Goal: Check status: Check status

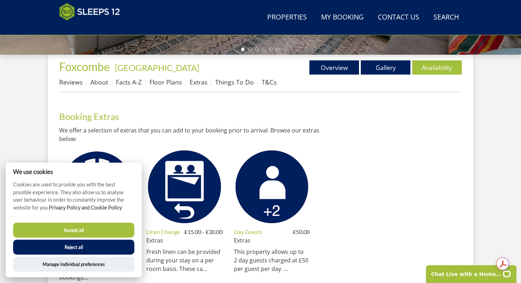
scroll to position [244, 0]
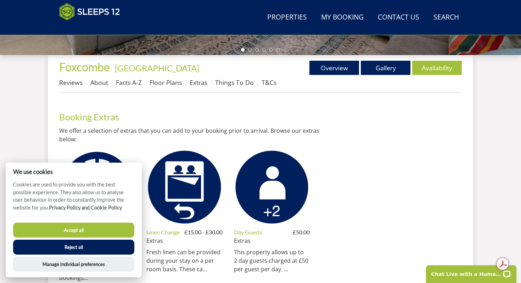
click at [99, 250] on button "Reject all" at bounding box center [73, 246] width 121 height 15
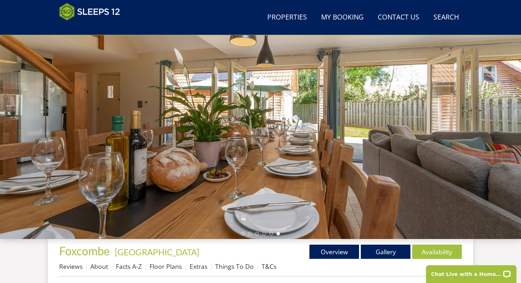
scroll to position [61, 0]
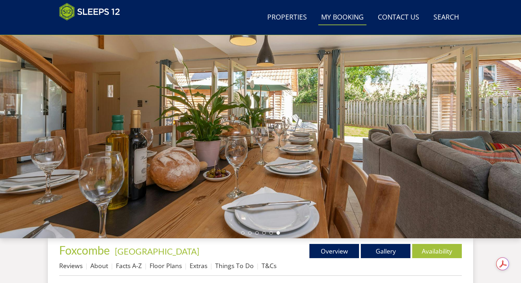
click at [345, 23] on link "My Booking" at bounding box center [343, 18] width 48 height 16
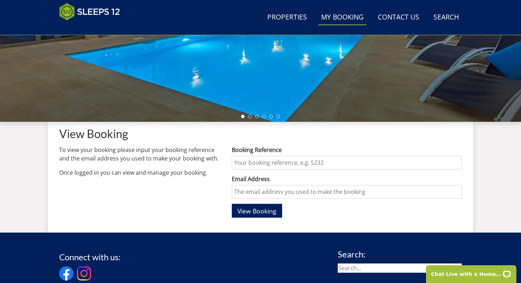
scroll to position [190, 0]
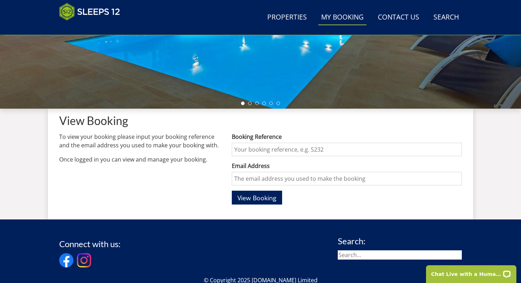
click at [309, 154] on input "Booking Reference" at bounding box center [347, 149] width 230 height 13
type input "S46877"
click at [312, 180] on input "Email Address" at bounding box center [347, 178] width 230 height 13
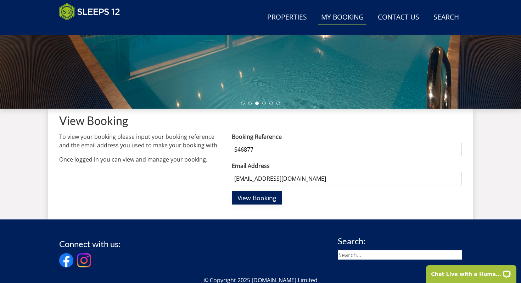
type input "ggarmer1974@outlook.com"
click at [263, 194] on span "View Booking" at bounding box center [257, 197] width 39 height 9
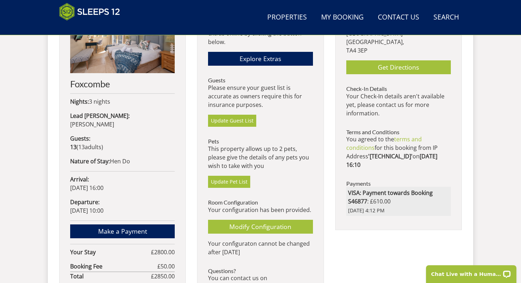
scroll to position [294, 0]
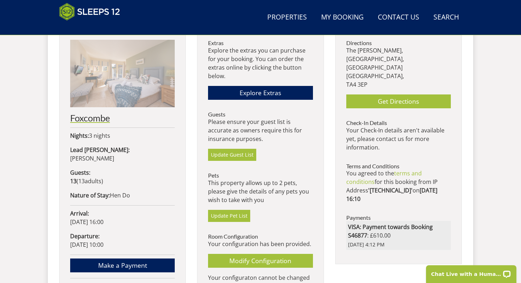
click at [91, 119] on h2 "Foxcombe" at bounding box center [122, 118] width 105 height 10
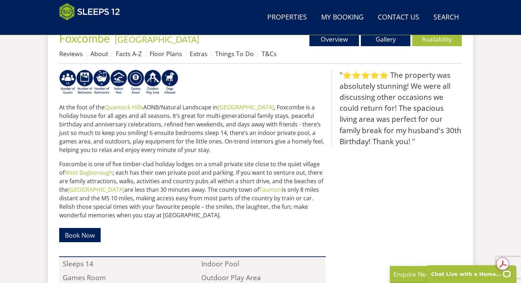
scroll to position [236, 0]
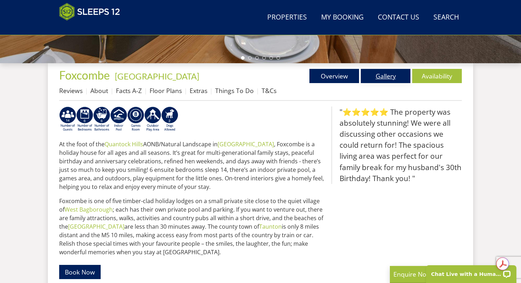
click at [384, 78] on link "Gallery" at bounding box center [386, 76] width 50 height 14
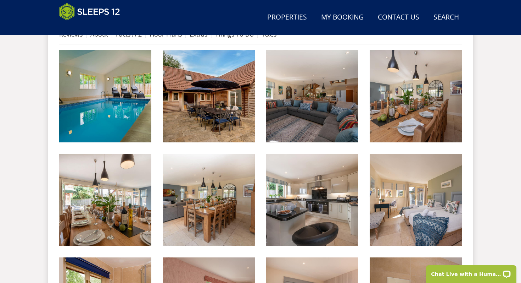
scroll to position [210, 0]
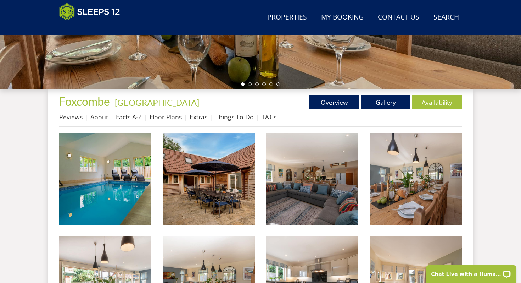
click at [169, 119] on link "Floor Plans" at bounding box center [166, 116] width 32 height 9
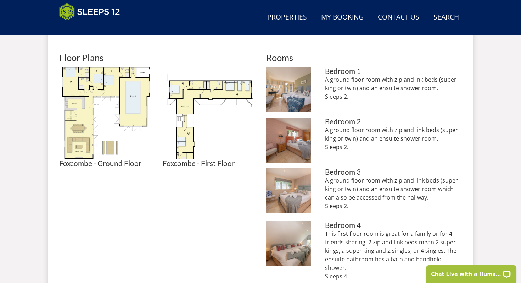
scroll to position [274, 0]
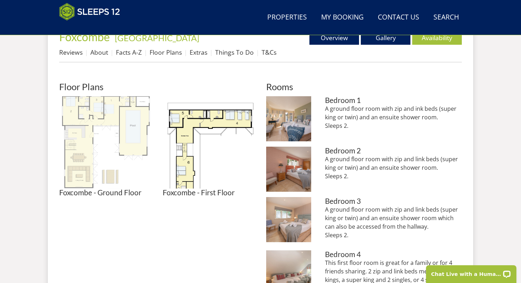
click at [132, 125] on img at bounding box center [105, 142] width 92 height 92
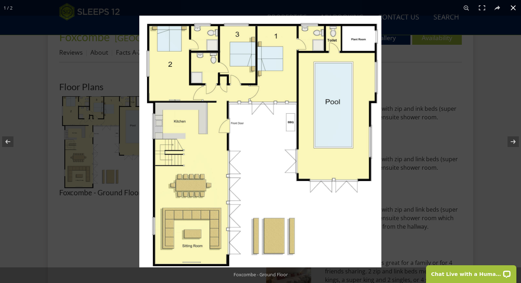
click at [443, 107] on div at bounding box center [399, 157] width 521 height 283
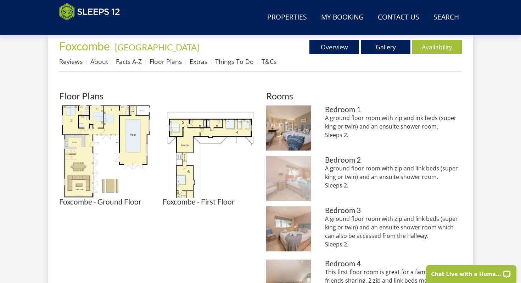
scroll to position [259, 0]
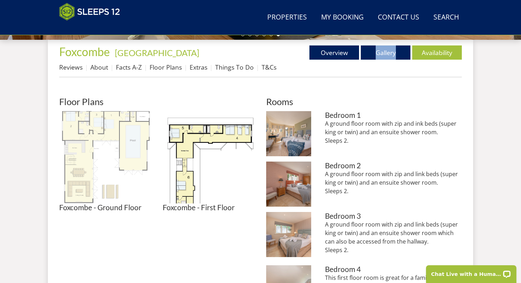
click at [73, 123] on img at bounding box center [105, 157] width 92 height 92
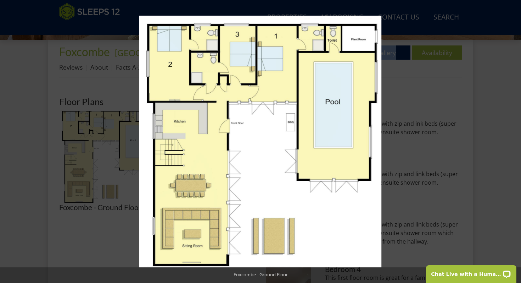
click at [416, 122] on div at bounding box center [399, 157] width 521 height 283
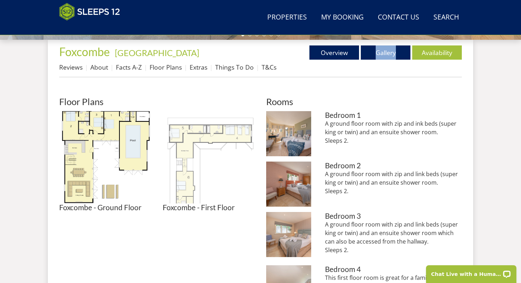
click at [232, 138] on img at bounding box center [209, 157] width 92 height 92
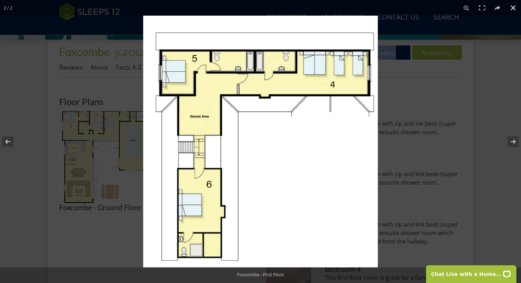
click at [418, 138] on div at bounding box center [403, 157] width 521 height 283
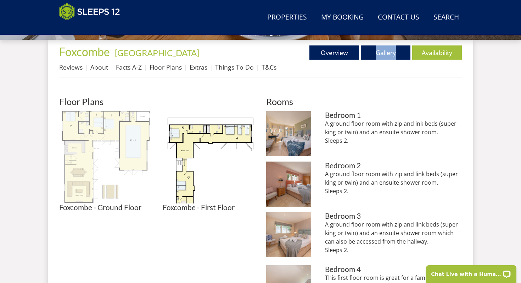
click at [138, 129] on img at bounding box center [105, 157] width 92 height 92
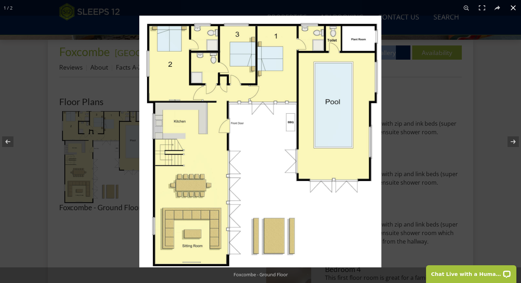
click at [452, 135] on div at bounding box center [399, 157] width 521 height 283
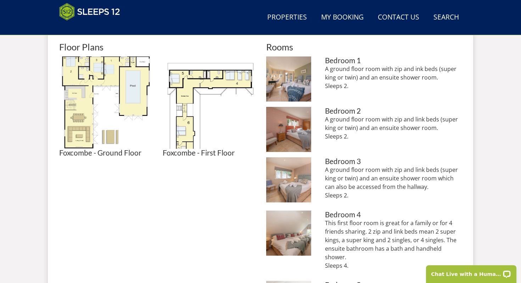
scroll to position [314, 0]
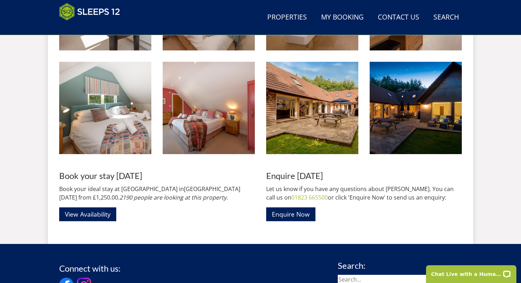
scroll to position [695, 0]
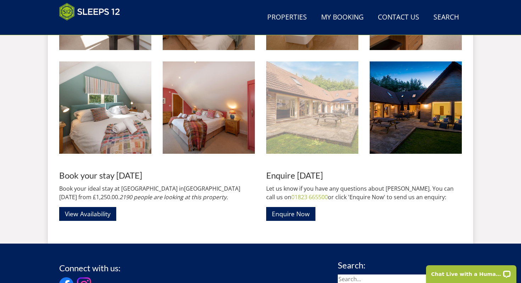
click at [325, 127] on img at bounding box center [312, 107] width 92 height 92
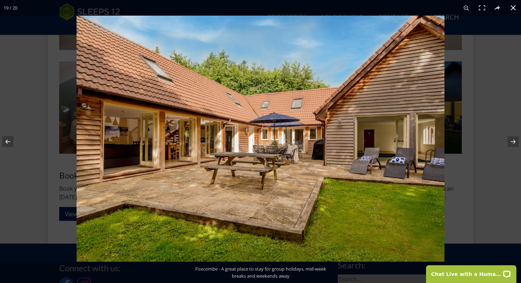
click at [514, 11] on button at bounding box center [514, 8] width 16 height 16
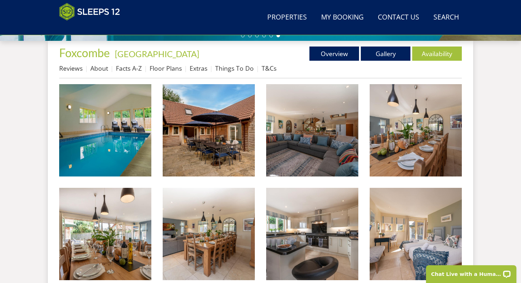
scroll to position [254, 0]
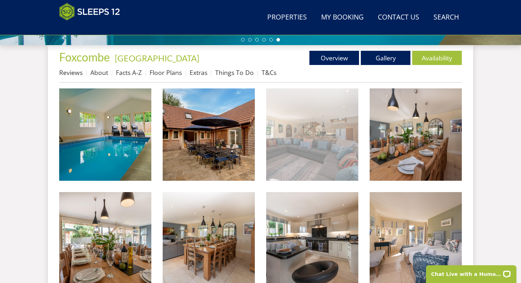
click at [313, 149] on img at bounding box center [312, 134] width 92 height 92
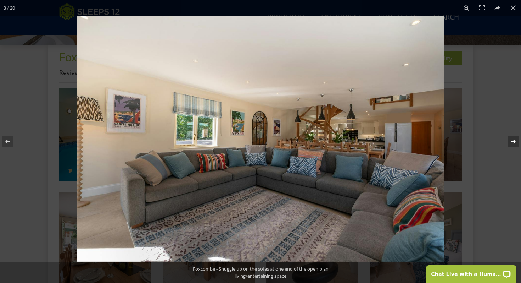
click at [516, 143] on button at bounding box center [509, 141] width 25 height 35
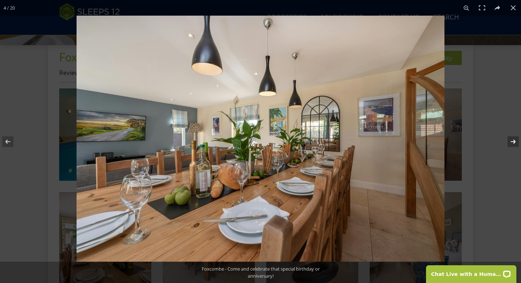
click at [516, 143] on button at bounding box center [509, 141] width 25 height 35
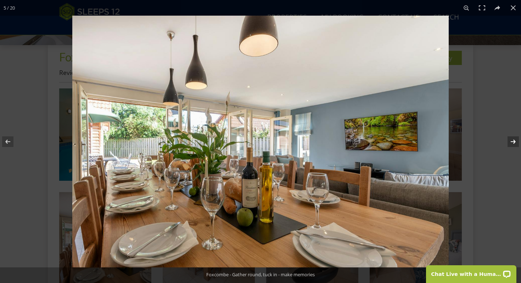
click at [516, 143] on button at bounding box center [509, 141] width 25 height 35
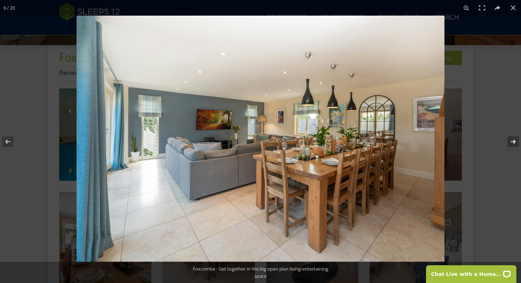
click at [516, 143] on button at bounding box center [509, 141] width 25 height 35
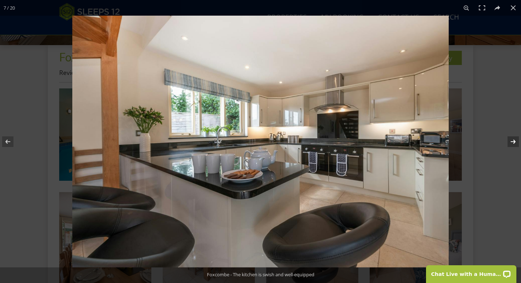
click at [516, 143] on button at bounding box center [509, 141] width 25 height 35
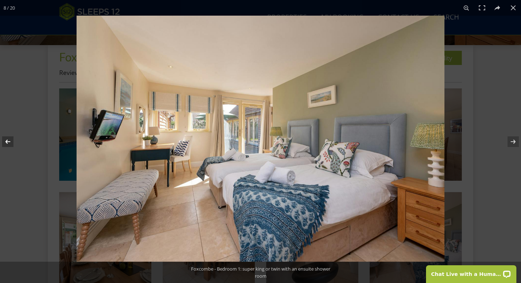
click at [10, 140] on button at bounding box center [12, 141] width 25 height 35
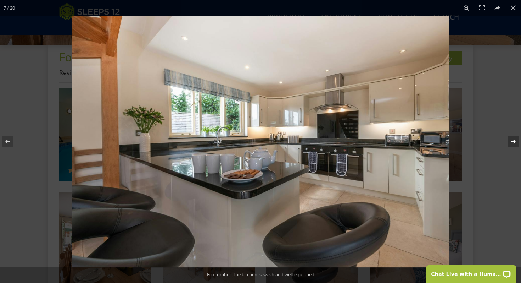
click at [515, 142] on button at bounding box center [509, 141] width 25 height 35
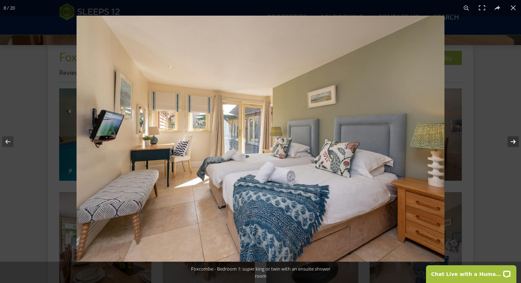
click at [515, 142] on button at bounding box center [509, 141] width 25 height 35
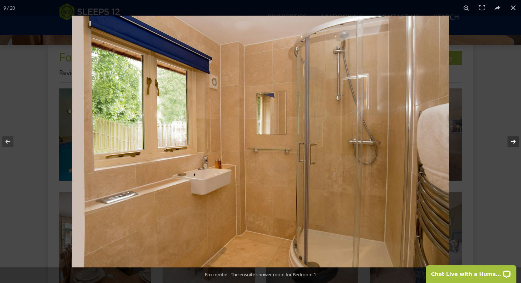
click at [515, 142] on button at bounding box center [509, 141] width 25 height 35
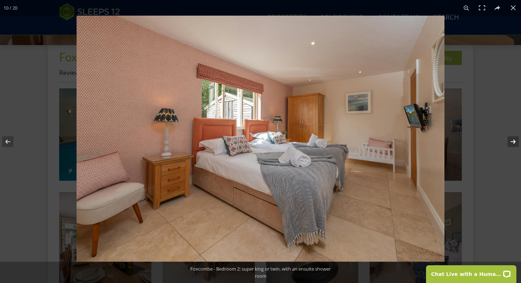
click at [515, 142] on button at bounding box center [509, 141] width 25 height 35
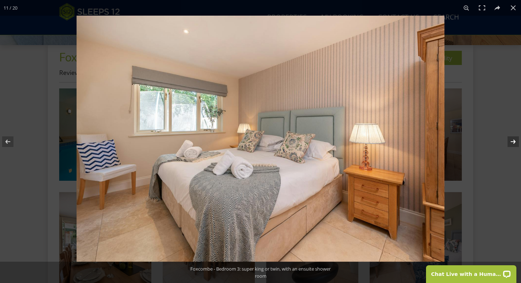
click at [515, 142] on button at bounding box center [509, 141] width 25 height 35
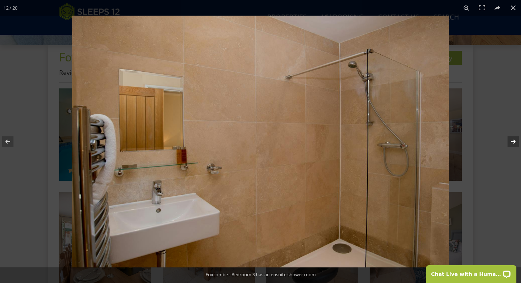
click at [515, 142] on button at bounding box center [509, 141] width 25 height 35
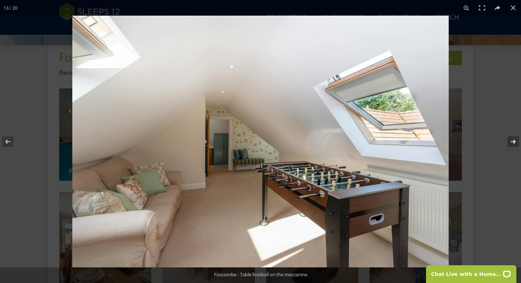
click at [515, 142] on button at bounding box center [509, 141] width 25 height 35
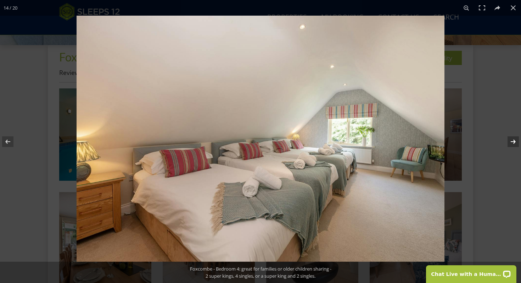
click at [515, 142] on button at bounding box center [509, 141] width 25 height 35
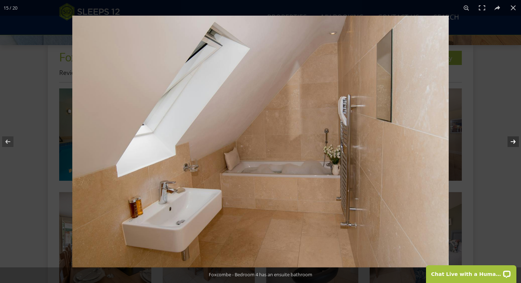
click at [515, 142] on button at bounding box center [509, 141] width 25 height 35
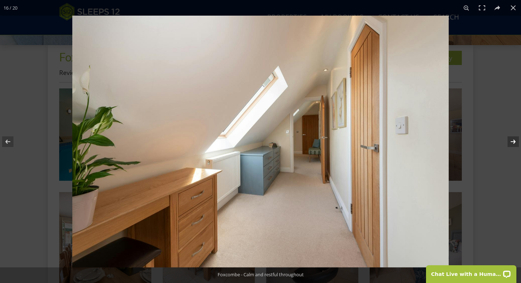
click at [515, 142] on button at bounding box center [509, 141] width 25 height 35
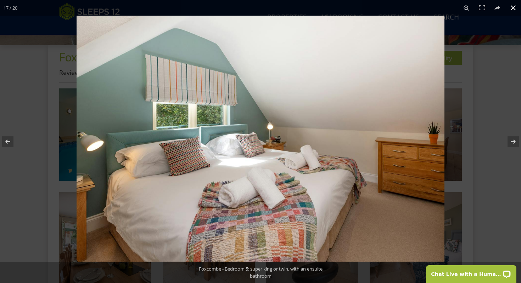
click at [15, 80] on div at bounding box center [260, 141] width 521 height 283
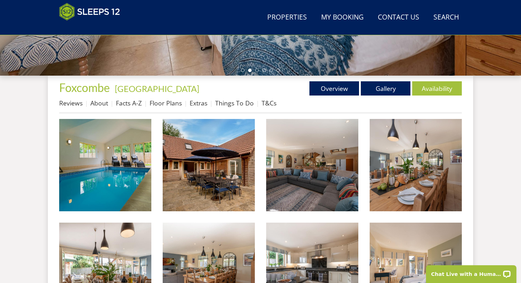
scroll to position [223, 0]
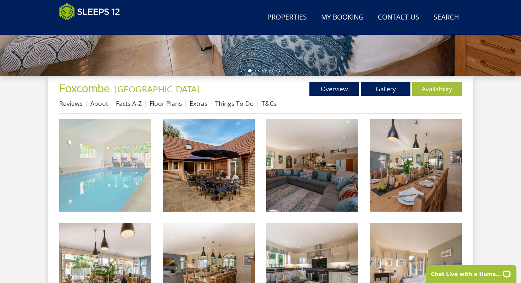
click at [126, 151] on img at bounding box center [105, 165] width 92 height 92
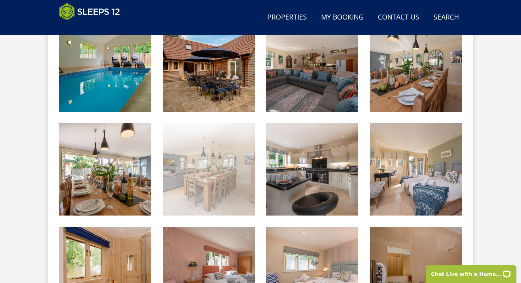
scroll to position [323, 0]
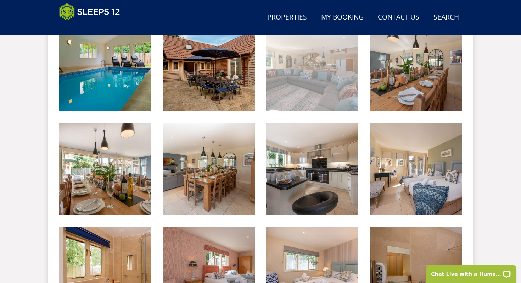
click at [348, 76] on img at bounding box center [312, 65] width 92 height 92
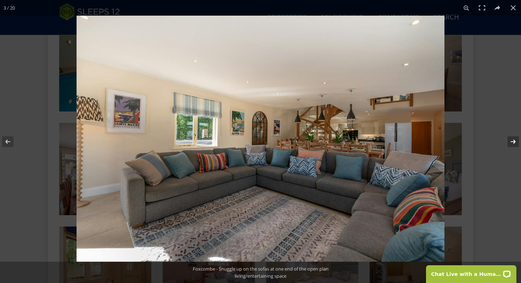
click at [515, 142] on button at bounding box center [509, 141] width 25 height 35
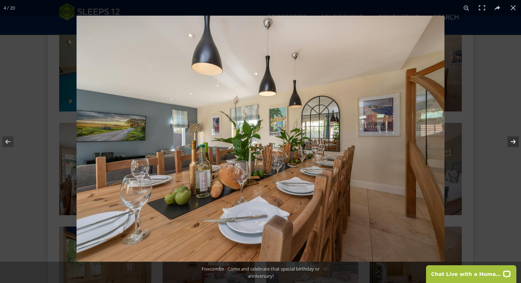
click at [515, 142] on button at bounding box center [509, 141] width 25 height 35
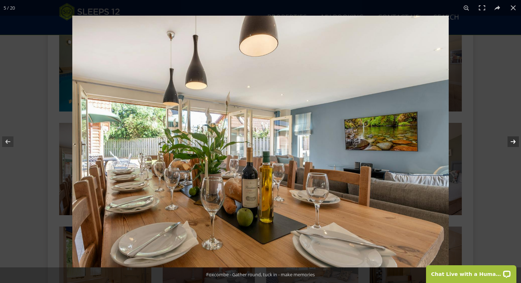
click at [515, 142] on button at bounding box center [509, 141] width 25 height 35
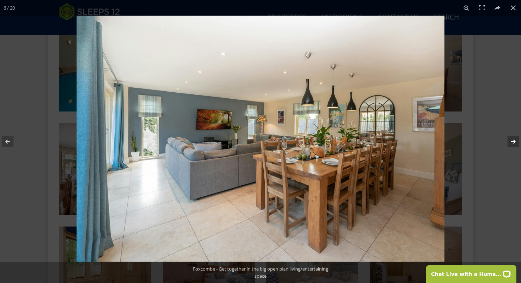
click at [515, 142] on button at bounding box center [509, 141] width 25 height 35
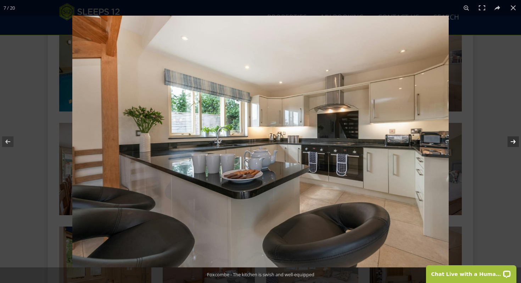
click at [515, 142] on button at bounding box center [509, 141] width 25 height 35
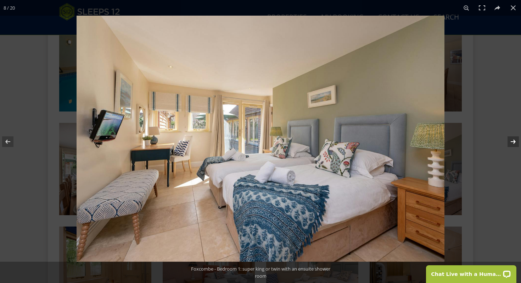
click at [515, 142] on button at bounding box center [509, 141] width 25 height 35
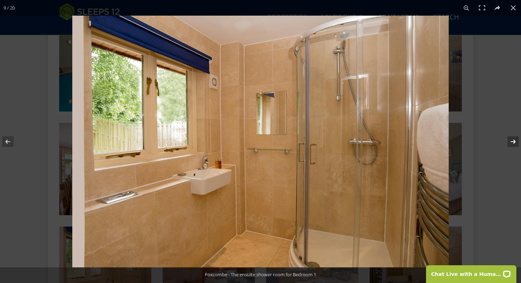
click at [515, 142] on button at bounding box center [509, 141] width 25 height 35
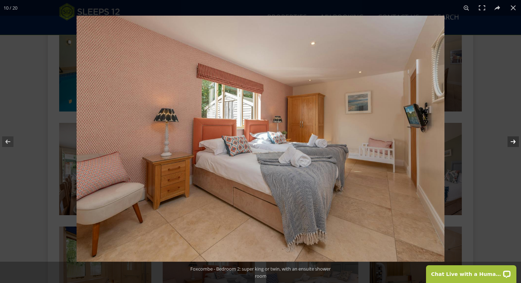
click at [515, 142] on button at bounding box center [509, 141] width 25 height 35
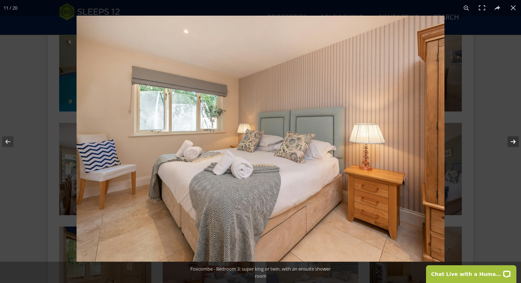
click at [515, 142] on button at bounding box center [509, 141] width 25 height 35
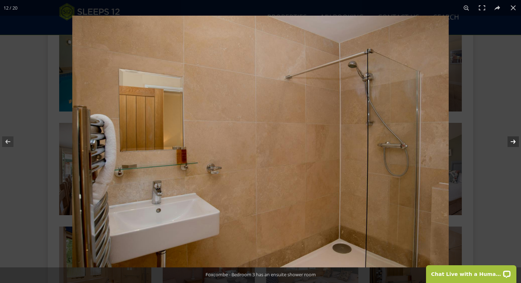
click at [515, 142] on button at bounding box center [509, 141] width 25 height 35
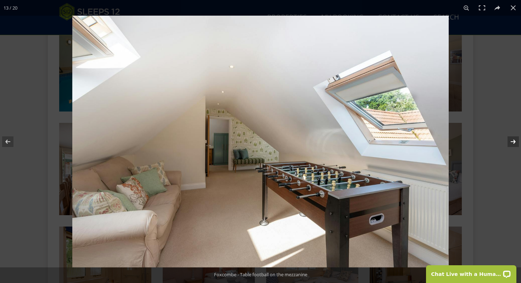
click at [515, 142] on button at bounding box center [509, 141] width 25 height 35
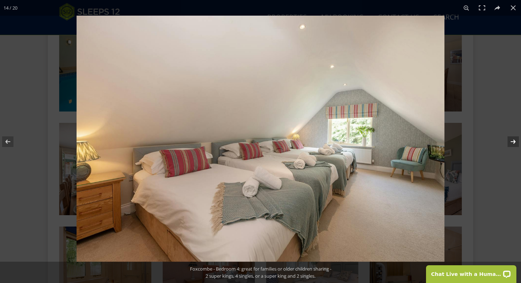
click at [515, 142] on button at bounding box center [509, 141] width 25 height 35
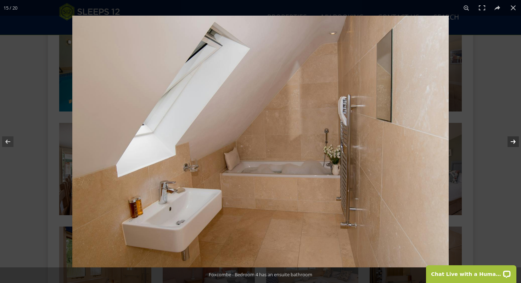
click at [515, 142] on button at bounding box center [509, 141] width 25 height 35
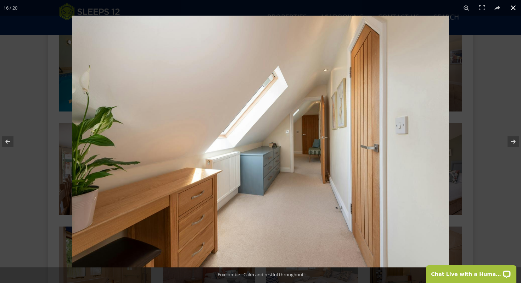
click at [515, 11] on button at bounding box center [514, 8] width 16 height 16
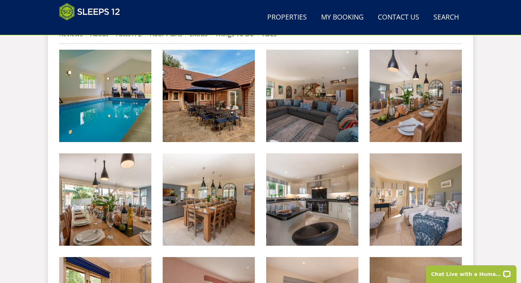
scroll to position [0, 0]
